Goal: Contribute content

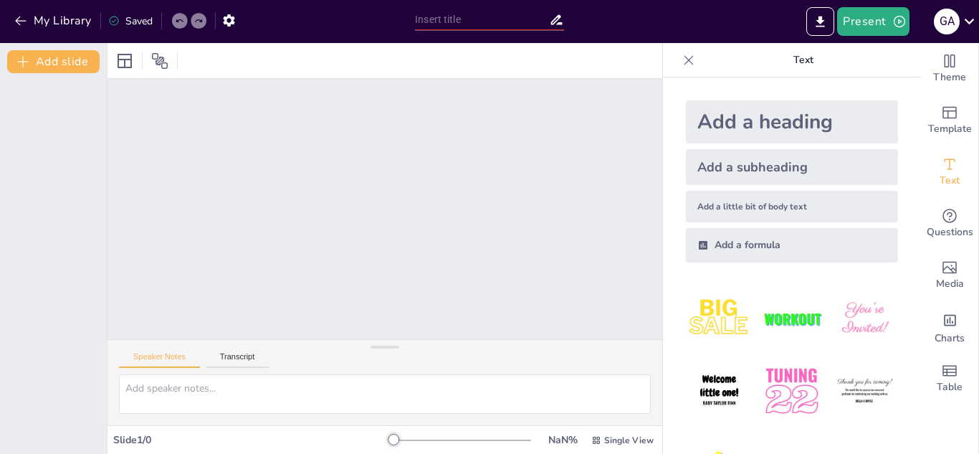
click at [721, 126] on div "Add a heading" at bounding box center [792, 121] width 212 height 43
drag, startPoint x: 370, startPoint y: 348, endPoint x: 415, endPoint y: 350, distance: 45.2
click at [415, 350] on div "Speaker Notes Transcript" at bounding box center [384, 383] width 555 height 84
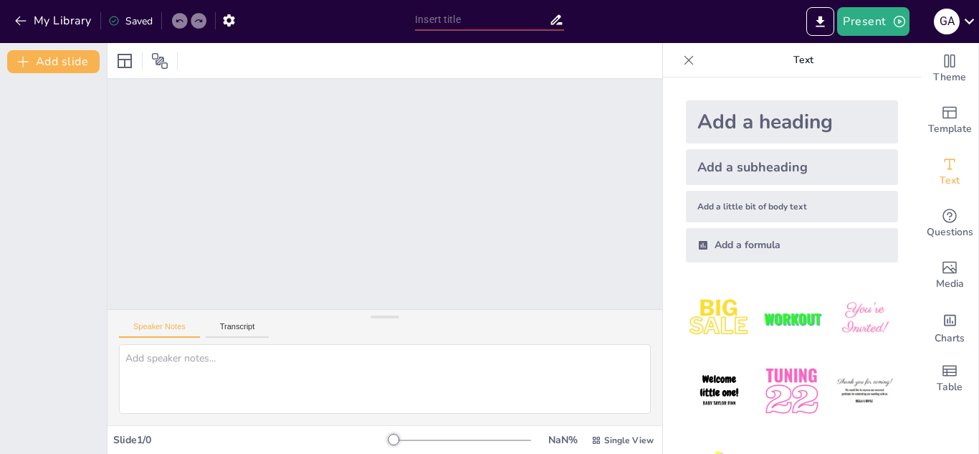
drag, startPoint x: 386, startPoint y: 352, endPoint x: 409, endPoint y: 320, distance: 39.6
click at [409, 320] on div "Speaker Notes Transcript" at bounding box center [384, 367] width 555 height 116
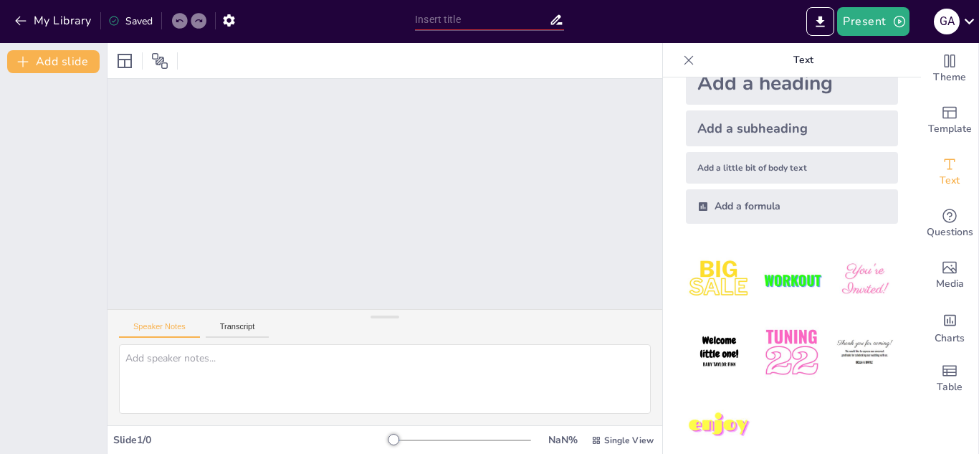
scroll to position [59, 0]
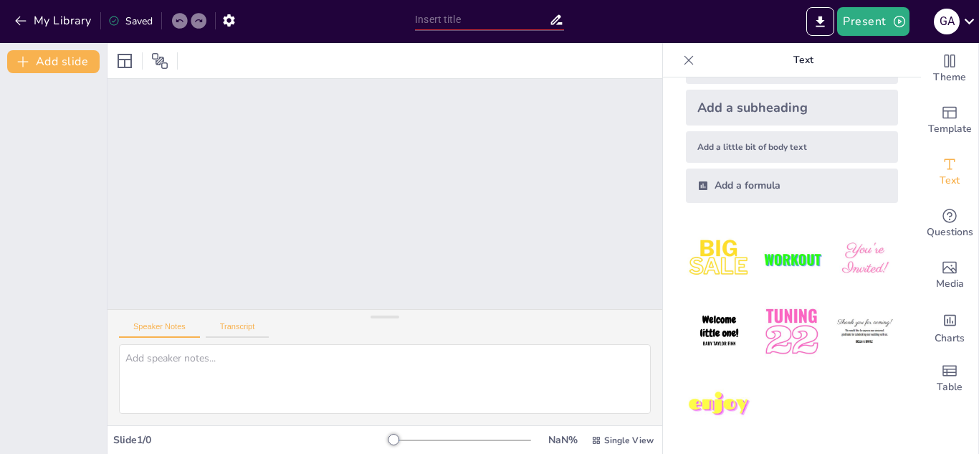
click at [228, 326] on button "Transcript" at bounding box center [238, 330] width 64 height 16
click at [337, 381] on textarea at bounding box center [385, 379] width 532 height 70
paste textarea
